Goal: Communication & Community: Answer question/provide support

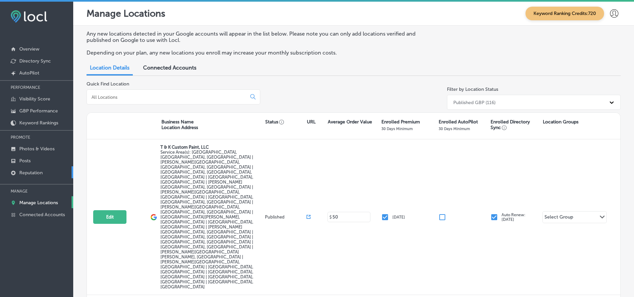
click at [28, 170] on p "Reputation" at bounding box center [30, 173] width 23 height 6
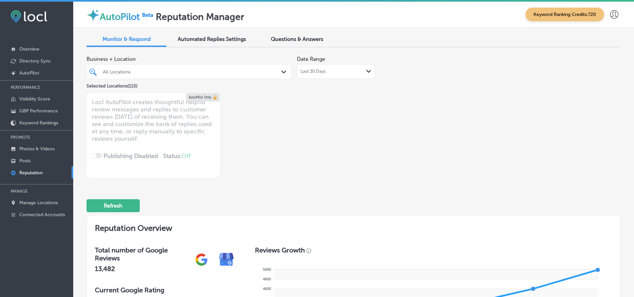
click at [177, 72] on div "All Locations" at bounding box center [192, 72] width 179 height 6
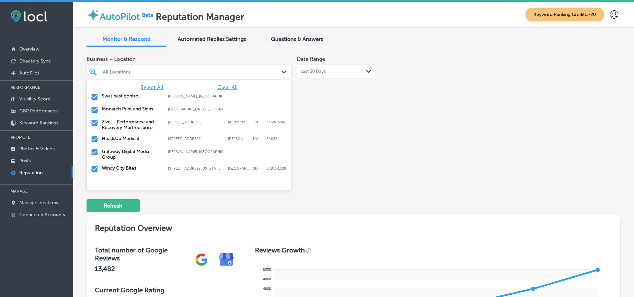
click at [223, 84] on span "Clear All" at bounding box center [227, 87] width 20 height 6
type textarea "x"
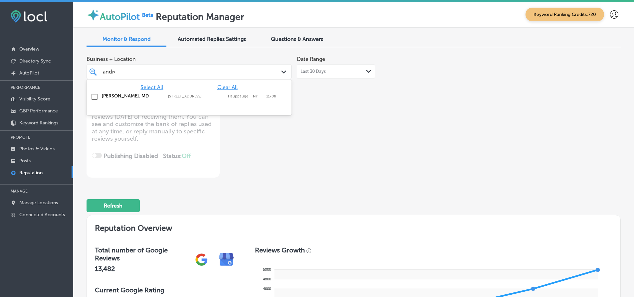
type input "[PERSON_NAME]"
click at [215, 93] on div "[PERSON_NAME], MD 517 NY-[STREET_ADDRESS][GEOGRAPHIC_DATA][STREET_ADDRESS]" at bounding box center [189, 97] width 200 height 10
type textarea "x"
type input "esmera"
click at [186, 94] on label "[STREET_ADDRESS][PERSON_NAME]" at bounding box center [196, 98] width 57 height 9
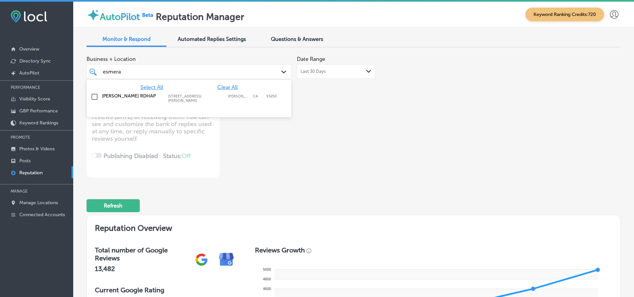
type textarea "x"
type input "fox digi"
click at [226, 97] on label "[PERSON_NAME], [GEOGRAPHIC_DATA], [GEOGRAPHIC_DATA] | Menasha, [GEOGRAPHIC_DATA…" at bounding box center [198, 96] width 60 height 4
type textarea "x"
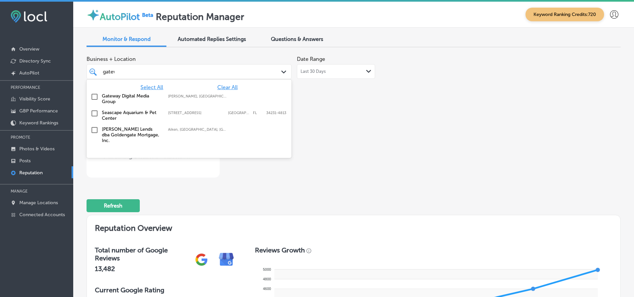
type input "gatewa"
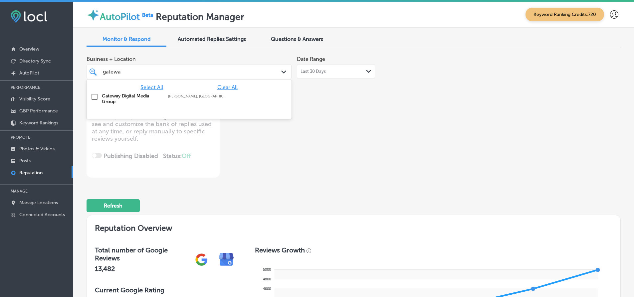
click at [226, 97] on label "[PERSON_NAME], [GEOGRAPHIC_DATA], [GEOGRAPHIC_DATA] | [GEOGRAPHIC_DATA], [GEOGR…" at bounding box center [198, 96] width 60 height 4
type textarea "x"
type input "[GEOGRAPHIC_DATA]"
click at [228, 97] on label "[GEOGRAPHIC_DATA]," at bounding box center [239, 96] width 22 height 4
type textarea "x"
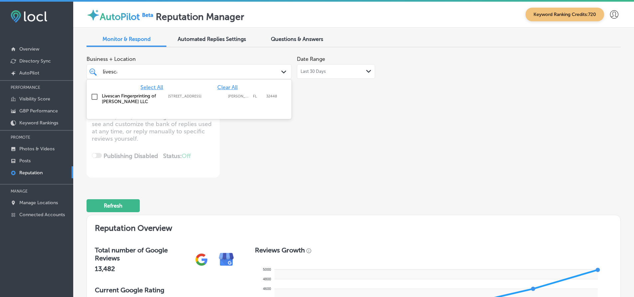
type input "livescan"
click at [228, 97] on label "[PERSON_NAME]" at bounding box center [239, 96] width 22 height 4
type textarea "x"
type input "[PERSON_NAME]"
click at [228, 97] on label "Saint [PERSON_NAME]" at bounding box center [239, 96] width 22 height 4
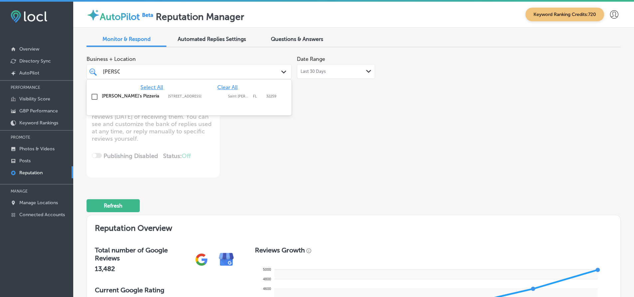
type textarea "x"
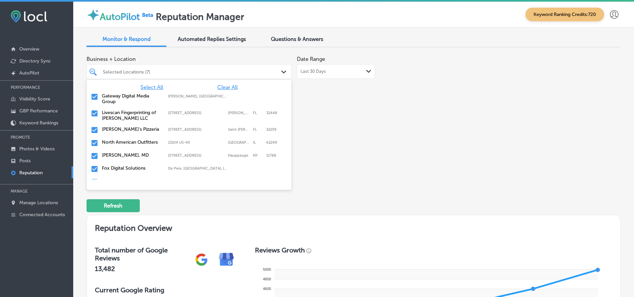
click at [316, 157] on div "Business + Location option [STREET_ADDRESS]. option [STREET_ADDRESS]. 116 resul…" at bounding box center [247, 115] width 320 height 125
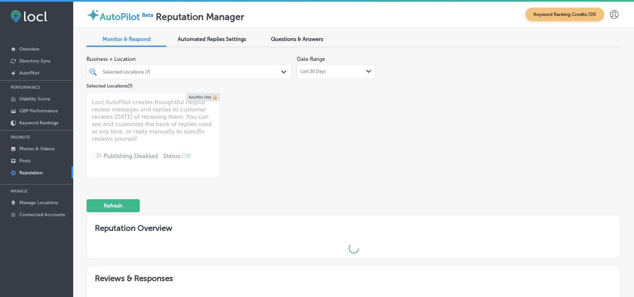
scroll to position [166, 0]
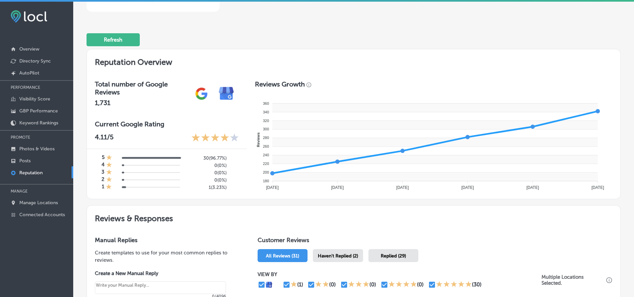
click at [316, 252] on div "Haven't Replied (2)" at bounding box center [338, 255] width 50 height 13
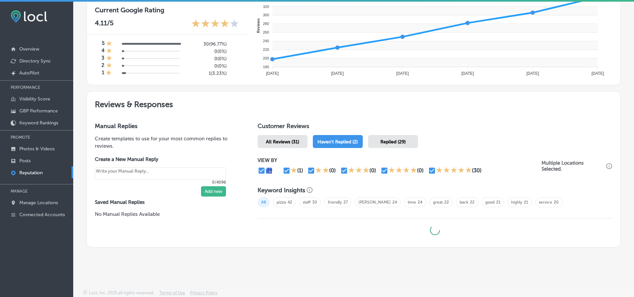
type textarea "x"
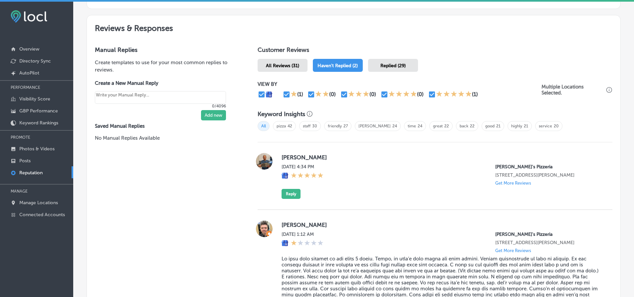
scroll to position [380, 0]
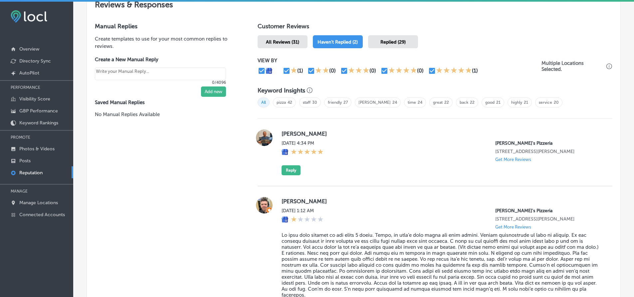
click at [227, 177] on div "Manual Replies Create templates to use for your most common replies to reviews.…" at bounding box center [165, 179] width 157 height 329
click at [291, 130] on div "[PERSON_NAME][DATE] 4:34 PM [PERSON_NAME]'s Pizzeria [STREET_ADDRESS][PERSON_NA…" at bounding box center [441, 152] width 320 height 46
copy label "xiangchun"
click at [290, 172] on button "Reply" at bounding box center [290, 170] width 19 height 10
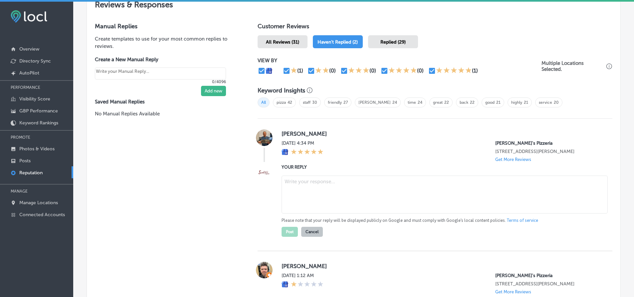
click at [313, 192] on textarea at bounding box center [444, 195] width 326 height 38
paste textarea "Thank you for the 5-star review, [PERSON_NAME]! We’re so glad you had a great e…"
type textarea "Thank you for the 5-star review, [PERSON_NAME]! We’re so glad you had a great e…"
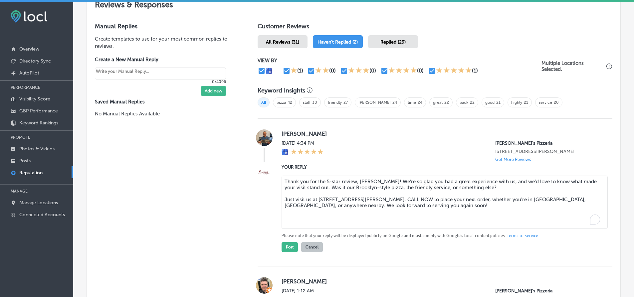
type textarea "x"
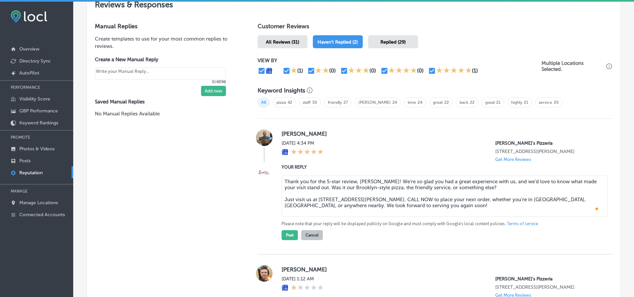
click at [282, 198] on textarea "Thank you for the 5-star review, [PERSON_NAME]! We’re so glad you had a great e…" at bounding box center [444, 196] width 326 height 41
click at [283, 200] on textarea "Thank you for the 5-star review, [PERSON_NAME]! We’re so glad you had a great e…" at bounding box center [444, 196] width 326 height 41
drag, startPoint x: 489, startPoint y: 189, endPoint x: 260, endPoint y: 166, distance: 231.1
click at [260, 166] on div "YOUR REPLY Thank you for the 5-star review, [PERSON_NAME]! We’re so glad you ha…" at bounding box center [435, 202] width 355 height 77
click at [284, 195] on textarea "Thank you for the 5-star review, [PERSON_NAME]! We’re so glad you had a great e…" at bounding box center [444, 196] width 326 height 41
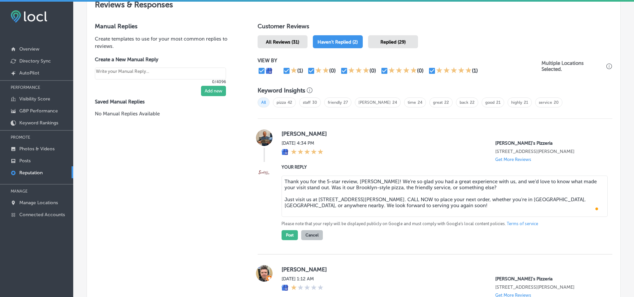
click at [283, 199] on textarea "Thank you for the 5-star review, [PERSON_NAME]! We’re so glad you had a great e…" at bounding box center [444, 196] width 326 height 41
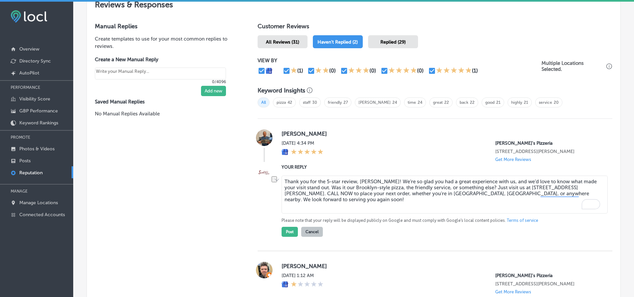
drag, startPoint x: 569, startPoint y: 187, endPoint x: 516, endPoint y: 185, distance: 52.3
click at [316, 185] on textarea "Thank you for the 5-star review, [PERSON_NAME]! We’re so glad you had a great e…" at bounding box center [444, 195] width 326 height 38
drag, startPoint x: 549, startPoint y: 187, endPoint x: 574, endPoint y: 186, distance: 24.6
click at [316, 186] on textarea "Thank you for the 5-star review, [PERSON_NAME]! We’re so glad you had a great e…" at bounding box center [444, 195] width 326 height 38
drag, startPoint x: 335, startPoint y: 195, endPoint x: 498, endPoint y: 193, distance: 163.4
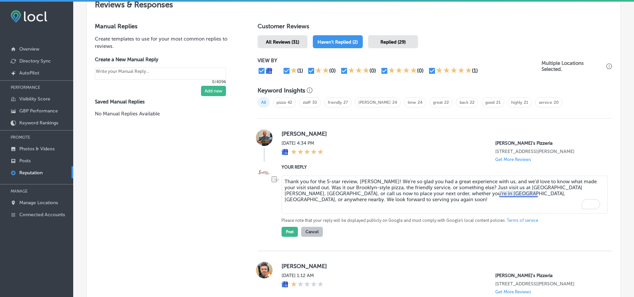
click at [316, 193] on textarea "Thank you for the 5-star review, [PERSON_NAME]! We’re so glad you had a great e…" at bounding box center [444, 195] width 326 height 38
type textarea "Thank you for the 5-star review, [PERSON_NAME]! We’re so glad you had a great e…"
click at [286, 232] on button "Post" at bounding box center [289, 232] width 16 height 10
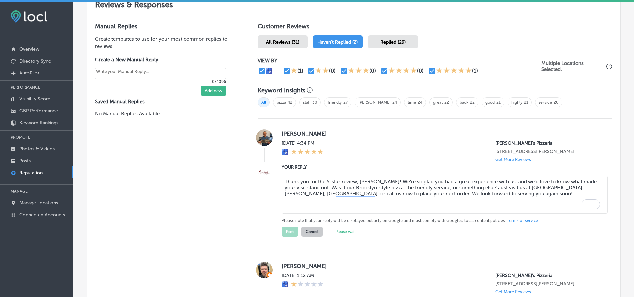
type textarea "x"
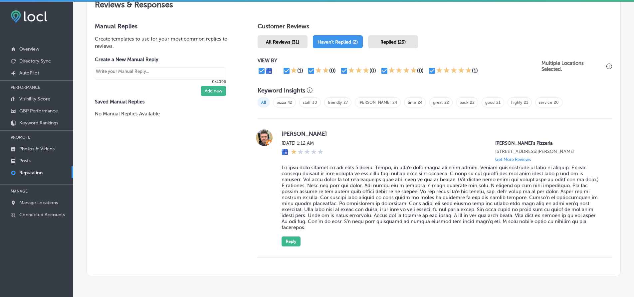
click at [206, 205] on div "Manual Replies Create templates to use for your most common replies to reviews.…" at bounding box center [165, 146] width 157 height 262
